Goal: Check status: Check status

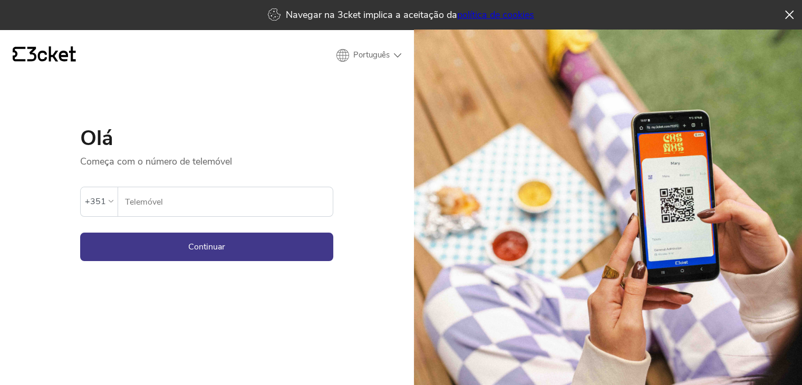
click at [236, 207] on input "Telemóvel" at bounding box center [229, 201] width 208 height 29
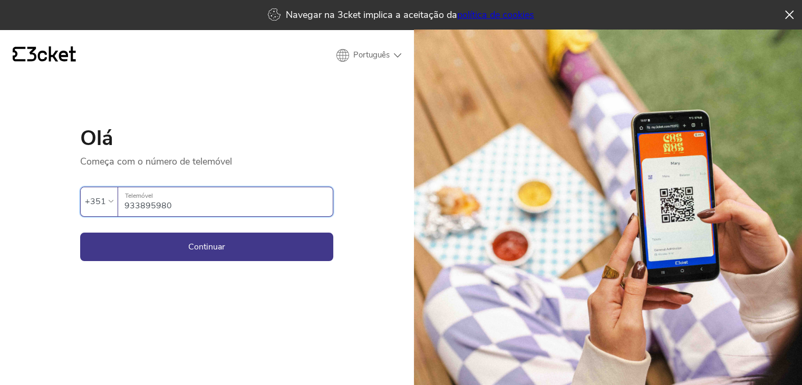
type input "933895980"
click at [80, 233] on button "Continuar" at bounding box center [206, 247] width 253 height 28
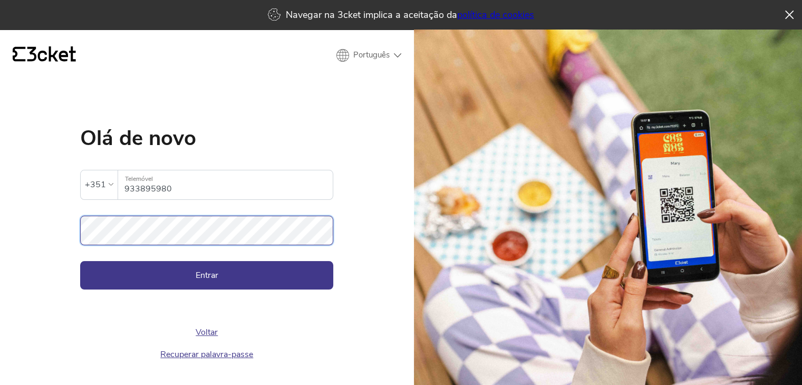
click at [80, 261] on button "Entrar" at bounding box center [206, 275] width 253 height 28
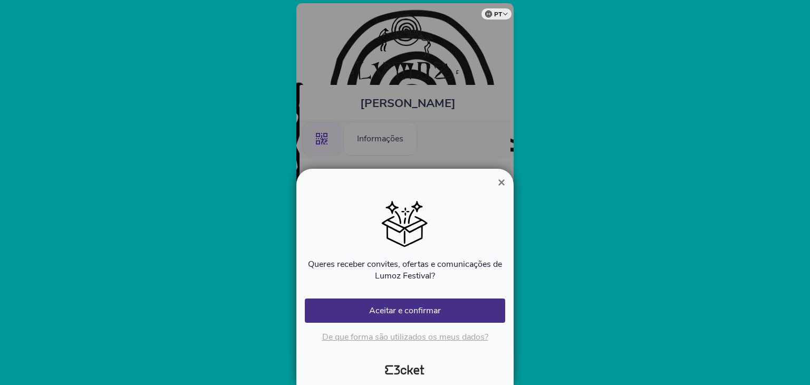
click at [500, 180] on span "×" at bounding box center [501, 182] width 7 height 14
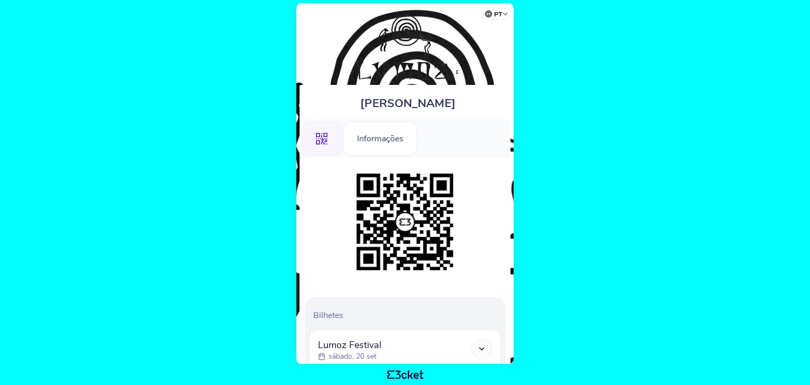
scroll to position [107, 0]
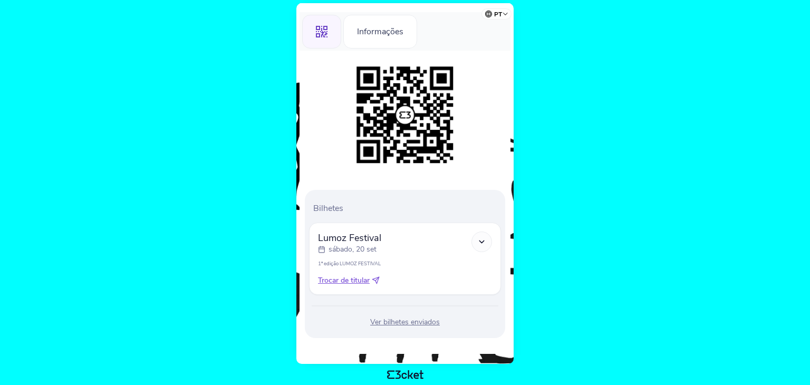
click at [407, 326] on div "Ver bilhetes enviados" at bounding box center [405, 322] width 192 height 11
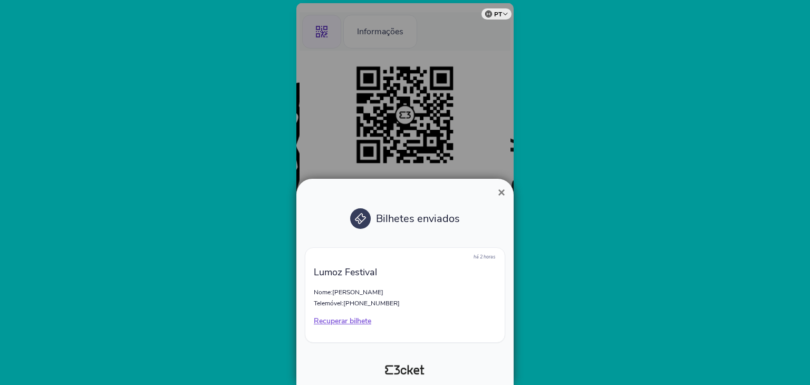
click at [568, 169] on div at bounding box center [405, 192] width 810 height 385
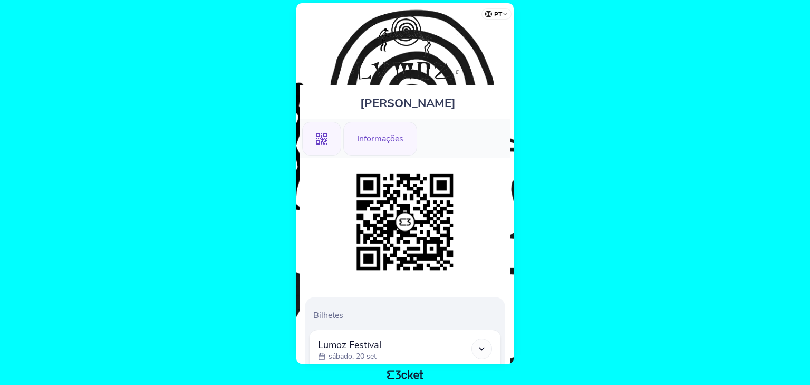
click at [382, 142] on div "Informações" at bounding box center [380, 139] width 74 height 34
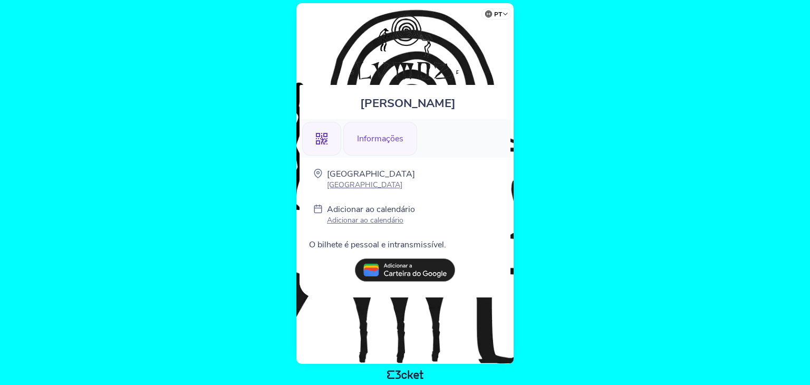
click at [312, 146] on div ".st0{fill-rule:evenodd;clip-rule:evenodd;}" at bounding box center [321, 139] width 39 height 34
